Goal: Task Accomplishment & Management: Manage account settings

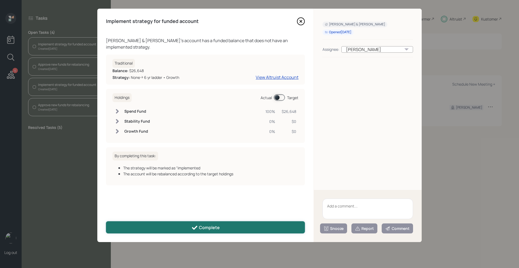
click at [196, 226] on icon at bounding box center [194, 228] width 5 height 4
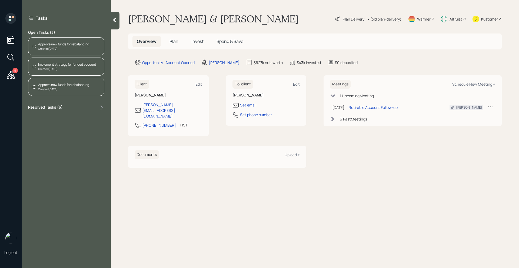
click at [83, 44] on div "Approve new funds for rebalancing" at bounding box center [63, 44] width 51 height 5
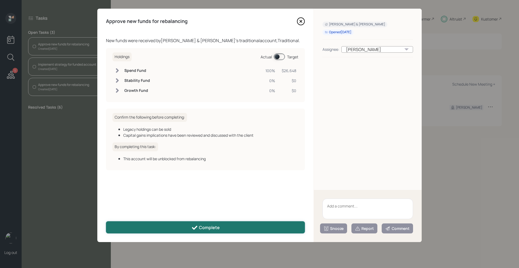
click at [191, 224] on button "Complete" at bounding box center [205, 227] width 199 height 12
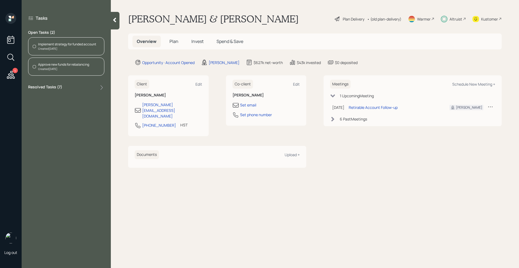
click at [92, 43] on div "Implement strategy for funded account" at bounding box center [67, 44] width 58 height 5
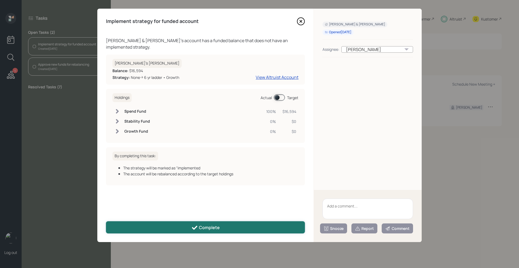
click at [203, 227] on div "Complete" at bounding box center [205, 228] width 28 height 6
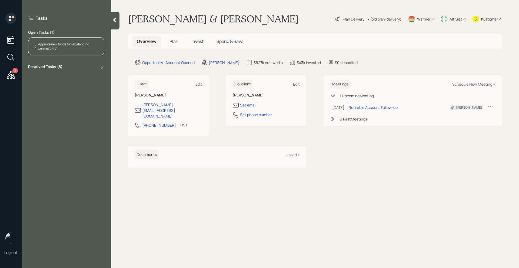
click at [85, 47] on div "Created [DATE]" at bounding box center [63, 49] width 51 height 4
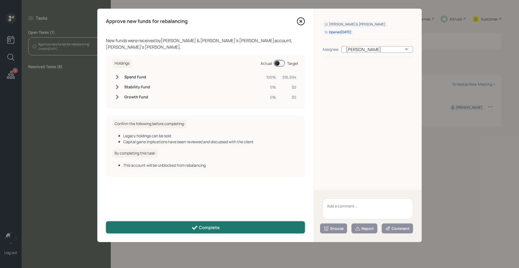
click at [197, 225] on icon at bounding box center [194, 228] width 6 height 6
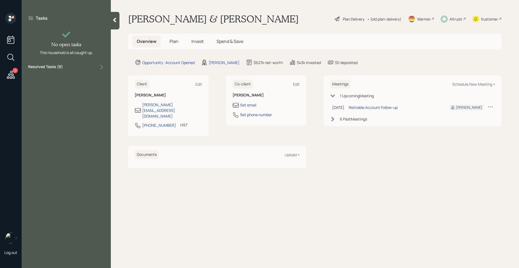
click at [114, 25] on div at bounding box center [115, 21] width 9 height 18
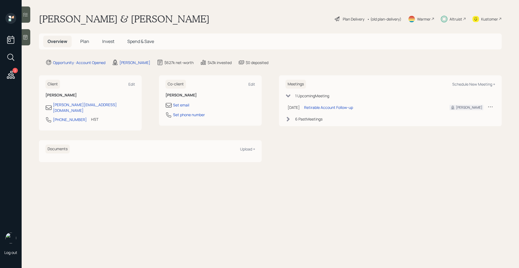
click at [110, 41] on span "Invest" at bounding box center [108, 41] width 12 height 6
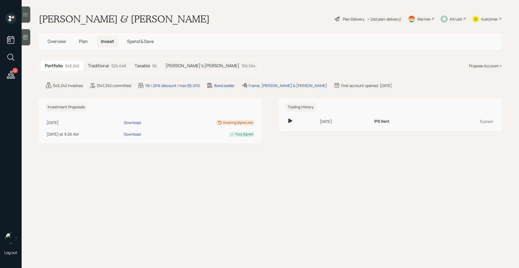
click at [112, 64] on div "$26,648" at bounding box center [118, 66] width 15 height 6
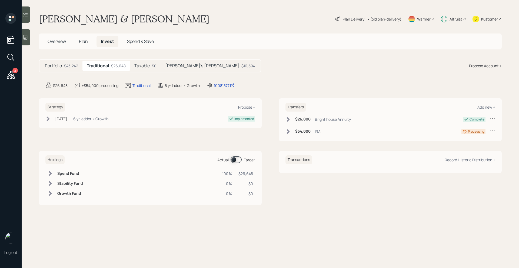
click at [146, 64] on h5 "Taxable" at bounding box center [141, 65] width 15 height 5
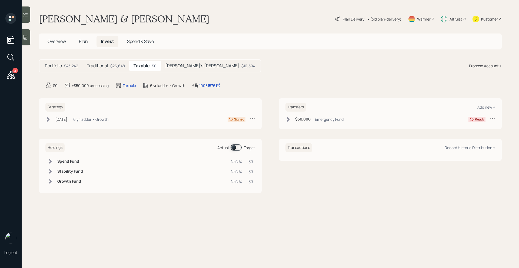
click at [179, 69] on div "[PERSON_NAME]'s [PERSON_NAME] $16,594" at bounding box center [210, 66] width 99 height 10
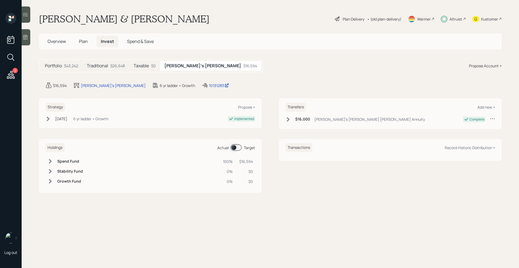
click at [144, 67] on h5 "Taxable" at bounding box center [140, 65] width 15 height 5
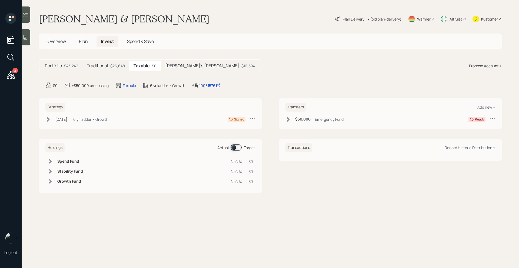
click at [48, 118] on icon at bounding box center [48, 119] width 3 height 5
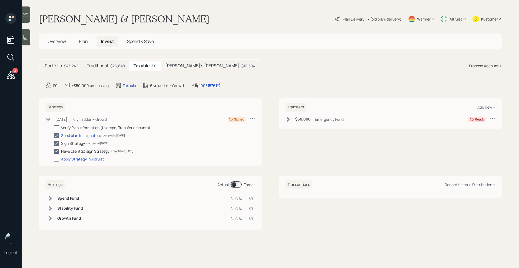
click at [56, 128] on div at bounding box center [56, 127] width 5 height 5
click at [54, 128] on input "checkbox" at bounding box center [54, 128] width 0 height 0
checkbox input "true"
click at [57, 158] on div at bounding box center [56, 159] width 5 height 5
click at [54, 159] on input "checkbox" at bounding box center [54, 159] width 0 height 0
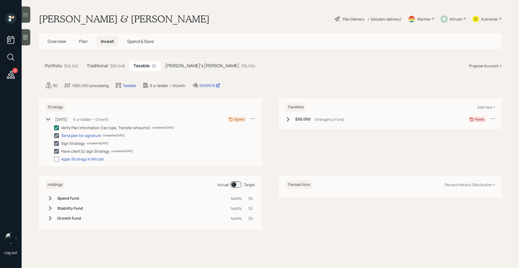
checkbox input "true"
click at [49, 115] on div "Strategy Propose + [DATE] [DATE] 4:41 PM EST 6 yr ladder • Growth Implemented V…" at bounding box center [150, 131] width 223 height 67
click at [49, 119] on icon at bounding box center [48, 118] width 5 height 3
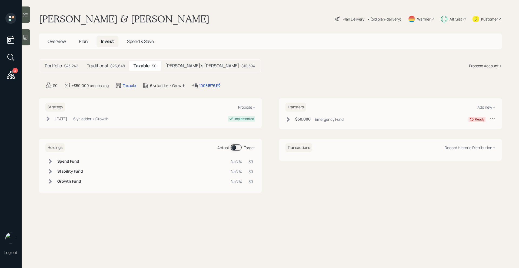
click at [66, 66] on div "$43,242" at bounding box center [71, 66] width 14 height 6
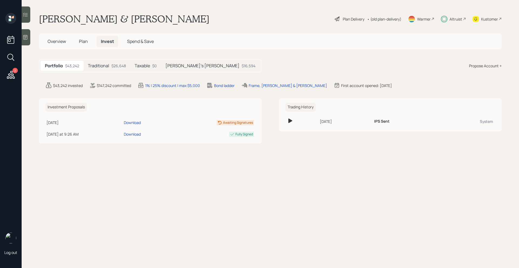
click at [63, 40] on span "Overview" at bounding box center [57, 41] width 18 height 6
